Goal: Task Accomplishment & Management: Complete application form

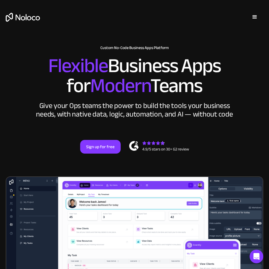
drag, startPoint x: 50, startPoint y: 68, endPoint x: 216, endPoint y: 91, distance: 167.6
click at [216, 91] on h2 "Flexible Business Apps for Modern Teams" at bounding box center [135, 76] width 258 height 40
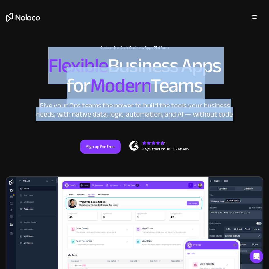
drag, startPoint x: 235, startPoint y: 115, endPoint x: 28, endPoint y: 59, distance: 214.3
click at [28, 59] on div "New: Connect Noloco to Stripe Custom No-Code Business Apps Platform Flexible Bu…" at bounding box center [134, 100] width 269 height 142
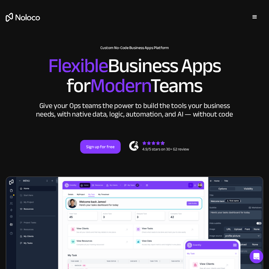
click at [44, 44] on div "New: Connect Noloco to Stripe Custom No-Code Business Apps Platform Flexible Bu…" at bounding box center [134, 100] width 269 height 142
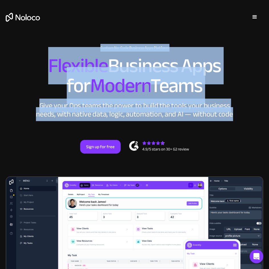
drag, startPoint x: 77, startPoint y: 55, endPoint x: 251, endPoint y: 118, distance: 184.6
click at [254, 118] on div "New: Connect Noloco to Stripe Custom No-Code Business Apps Platform Flexible Bu…" at bounding box center [134, 100] width 269 height 142
click at [247, 117] on div "New: Connect Noloco to Stripe Custom No-Code Business Apps Platform Flexible Bu…" at bounding box center [134, 100] width 269 height 142
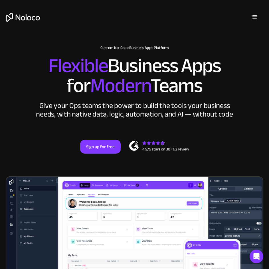
click at [244, 119] on div "New: Connect Noloco to Stripe Custom No-Code Business Apps Platform Flexible Bu…" at bounding box center [134, 100] width 269 height 142
click at [189, 116] on div "Give your Ops teams the power to build the tools your business needs, with nati…" at bounding box center [135, 110] width 200 height 17
click at [187, 116] on div "Give your Ops teams the power to build the tools your business needs, with nati…" at bounding box center [135, 110] width 200 height 17
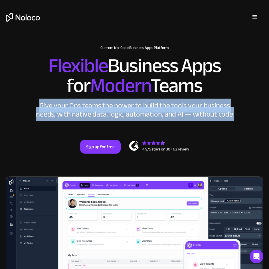
click at [187, 116] on div "Give your Ops teams the power to build the tools your business needs, with nati…" at bounding box center [135, 110] width 200 height 17
click at [236, 114] on div "New: Connect Noloco to Stripe Custom No-Code Business Apps Platform Flexible Bu…" at bounding box center [134, 100] width 269 height 142
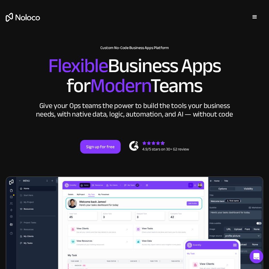
click at [255, 16] on div "menu" at bounding box center [254, 17] width 7 height 7
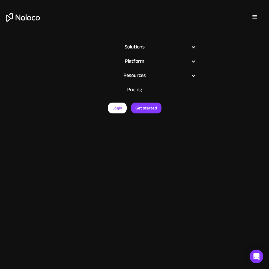
click at [254, 18] on div "menu" at bounding box center [254, 17] width 7 height 7
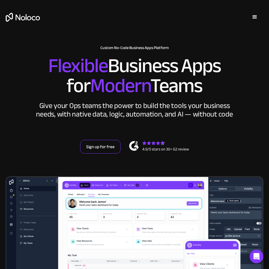
click at [99, 147] on link "Sign up for free" at bounding box center [100, 147] width 40 height 14
click at [255, 17] on div "menu" at bounding box center [254, 17] width 7 height 7
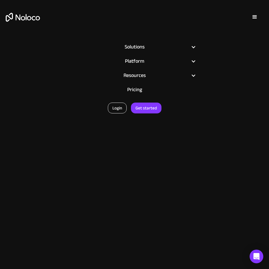
click at [123, 105] on link "Login" at bounding box center [117, 108] width 19 height 11
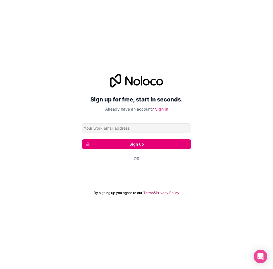
type input "[EMAIL_ADDRESS][DOMAIN_NAME]"
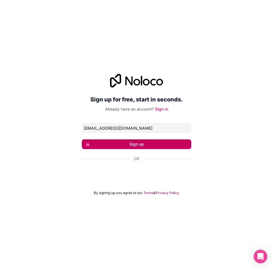
click at [157, 147] on button "Sign up" at bounding box center [137, 144] width 110 height 10
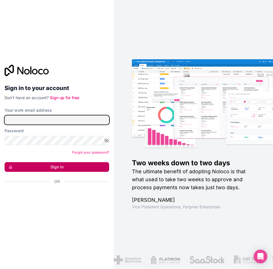
type input "support@mogmarketing.co.za"
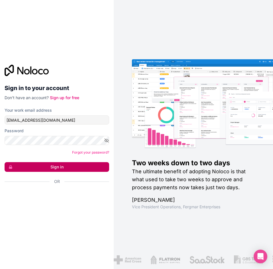
click at [75, 167] on button "Sign in" at bounding box center [57, 167] width 105 height 10
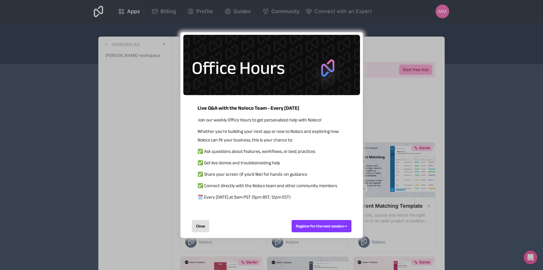
click at [201, 222] on div "Close" at bounding box center [200, 226] width 17 height 12
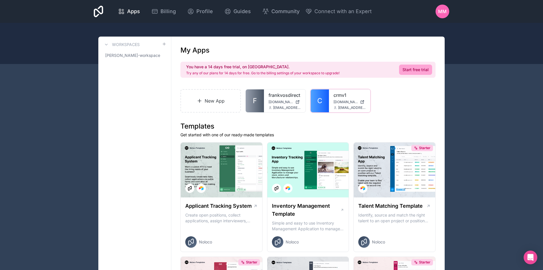
click at [273, 101] on span "crmv1.noloco.co" at bounding box center [346, 102] width 25 height 5
click at [0, 0] on icon at bounding box center [0, 0] width 0 height 0
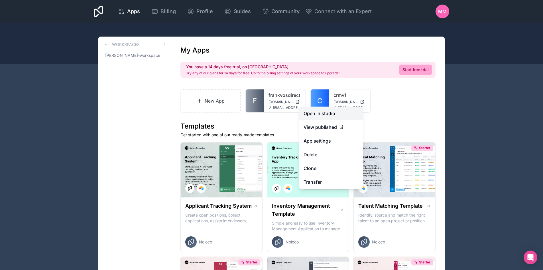
click at [273, 111] on link "Open in studio" at bounding box center [331, 113] width 64 height 14
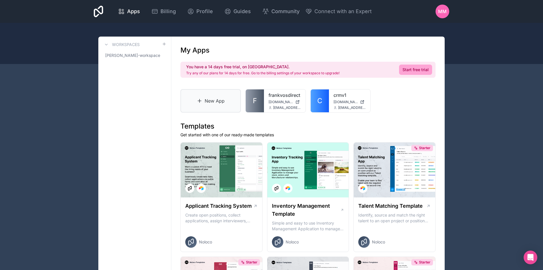
click at [218, 108] on link "New App" at bounding box center [211, 100] width 60 height 23
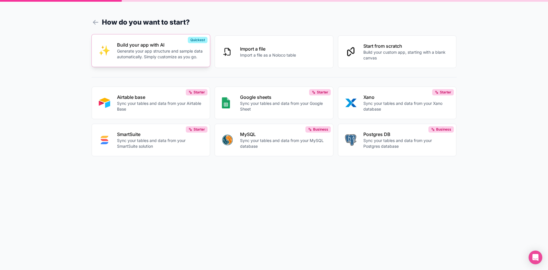
click at [152, 50] on p "Generate your app structure and sample data automatically. Simply customize as …" at bounding box center [160, 53] width 86 height 11
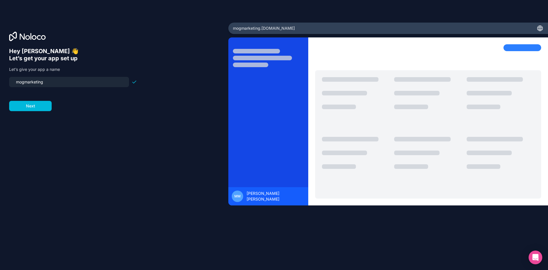
drag, startPoint x: 50, startPoint y: 79, endPoint x: 6, endPoint y: 87, distance: 44.5
click at [6, 87] on div "Hey Marchant 👋 Let’s get your app set up Let’s give your app a name mogmarketin…" at bounding box center [114, 135] width 228 height 225
type input "credence-v2026"
click at [36, 105] on button "Next" at bounding box center [30, 106] width 42 height 10
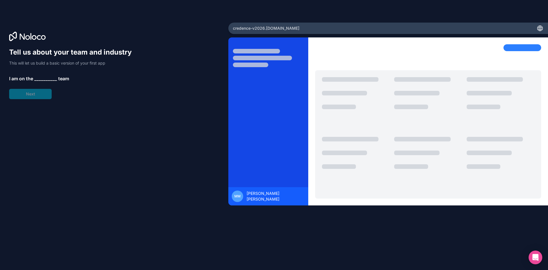
click at [46, 80] on span "__________" at bounding box center [45, 78] width 23 height 7
drag, startPoint x: 20, startPoint y: 35, endPoint x: 45, endPoint y: 39, distance: 26.0
click at [45, 39] on icon at bounding box center [27, 36] width 37 height 9
drag, startPoint x: 35, startPoint y: 39, endPoint x: 9, endPoint y: 39, distance: 26.0
click at [9, 39] on div "Tell us about your team and industry This will let us build a basic version of …" at bounding box center [114, 135] width 228 height 225
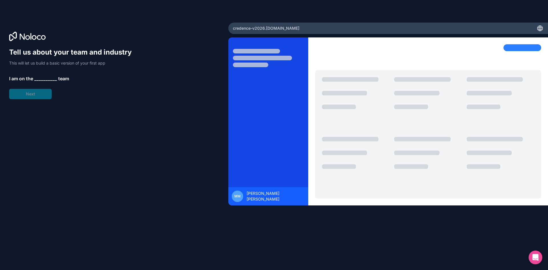
drag, startPoint x: 17, startPoint y: 39, endPoint x: 44, endPoint y: 39, distance: 26.5
click at [44, 39] on icon at bounding box center [27, 36] width 37 height 9
click at [44, 79] on span "__________" at bounding box center [45, 78] width 23 height 7
